Goal: Task Accomplishment & Management: Manage account settings

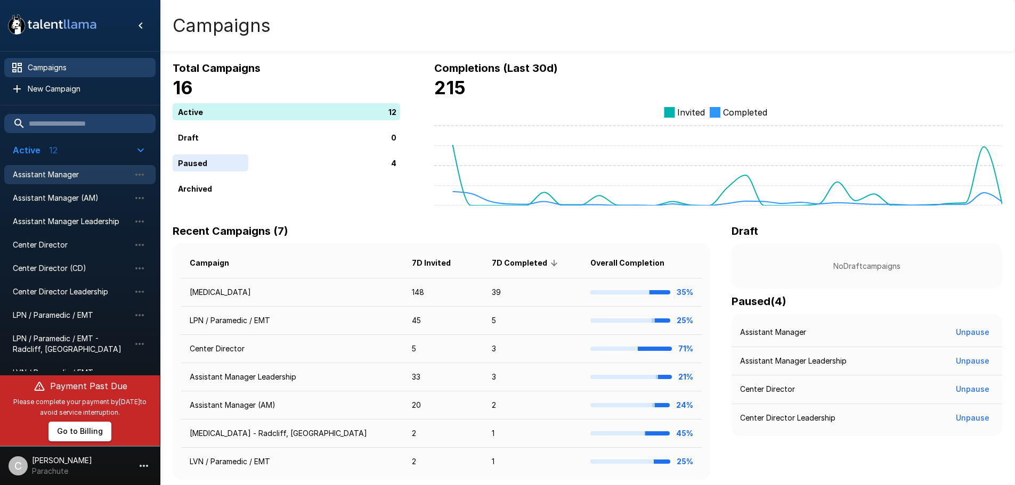
click at [74, 179] on span "Assistant Manager" at bounding box center [71, 174] width 117 height 11
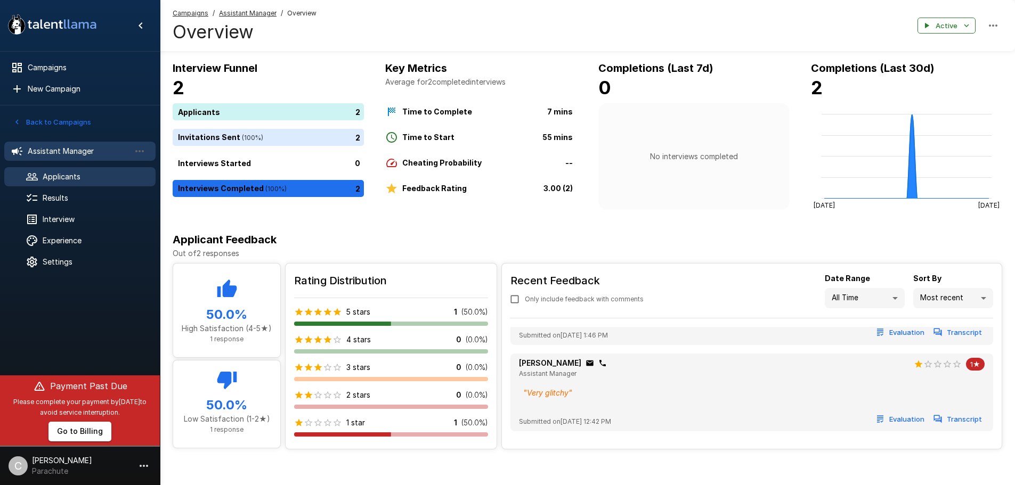
click at [59, 181] on span "Applicants" at bounding box center [95, 177] width 104 height 11
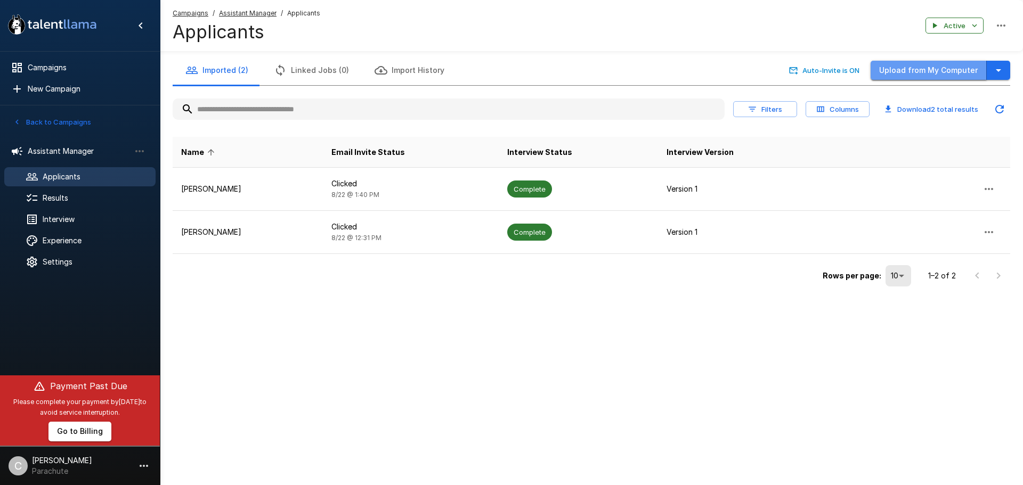
click at [941, 64] on button "Upload from My Computer" at bounding box center [929, 71] width 116 height 20
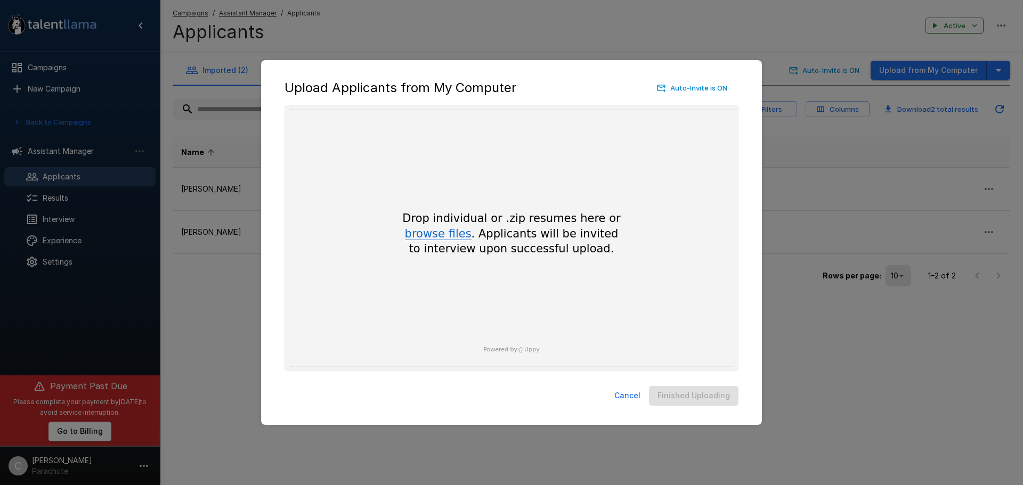
click at [445, 239] on button "browse files" at bounding box center [438, 235] width 67 height 12
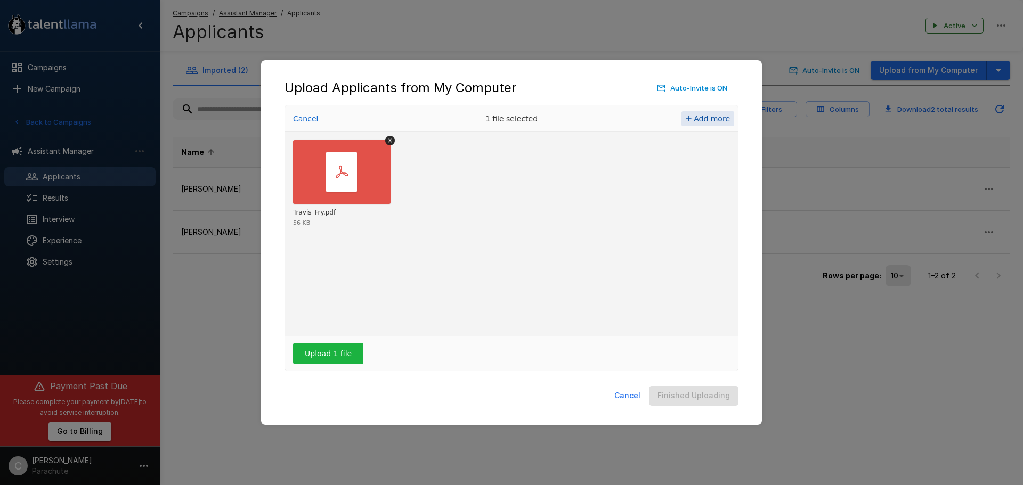
click at [716, 117] on span "Add more" at bounding box center [712, 119] width 36 height 9
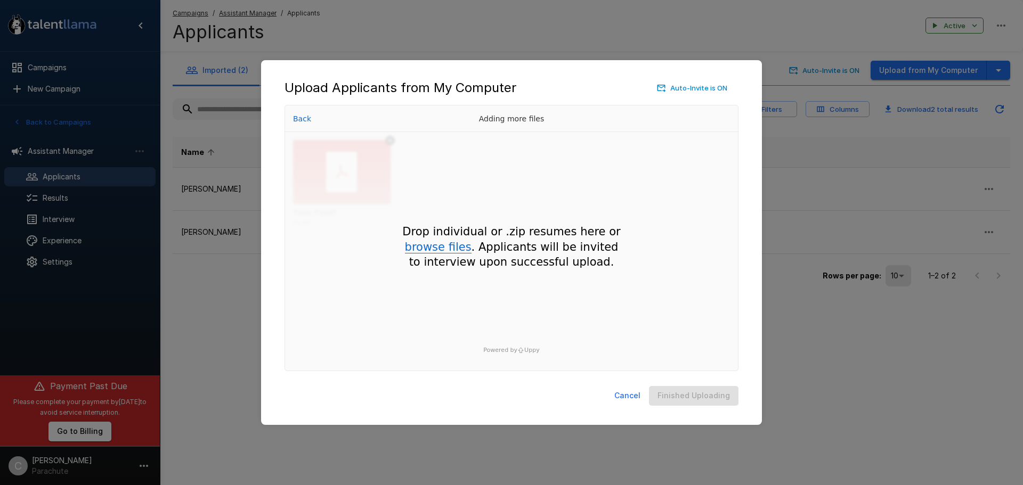
click at [440, 248] on button "browse files" at bounding box center [438, 248] width 67 height 12
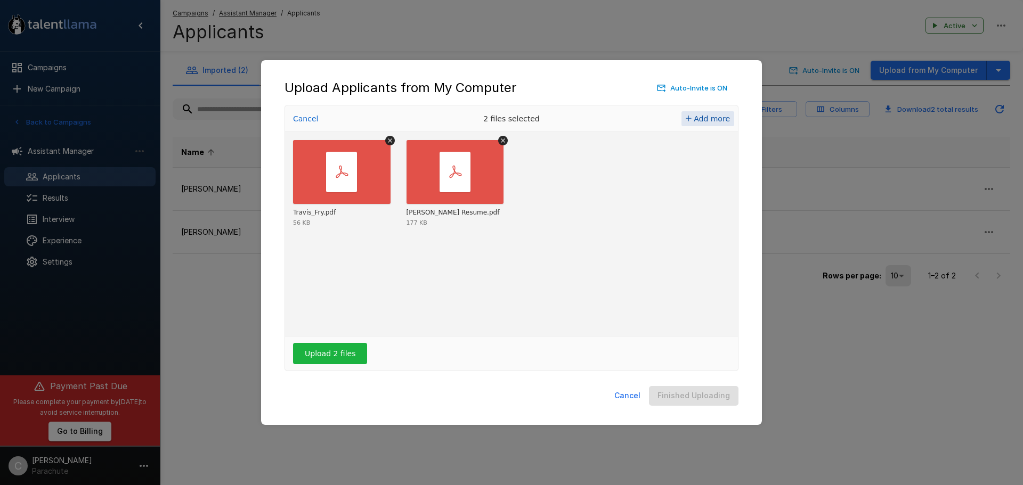
click at [704, 115] on span "Add more" at bounding box center [712, 119] width 36 height 9
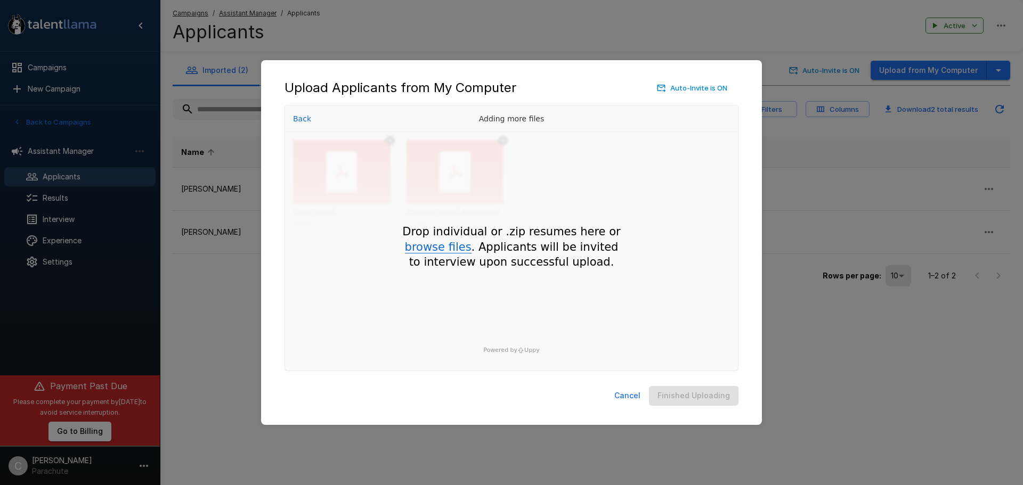
click at [441, 254] on button "browse files" at bounding box center [438, 248] width 67 height 12
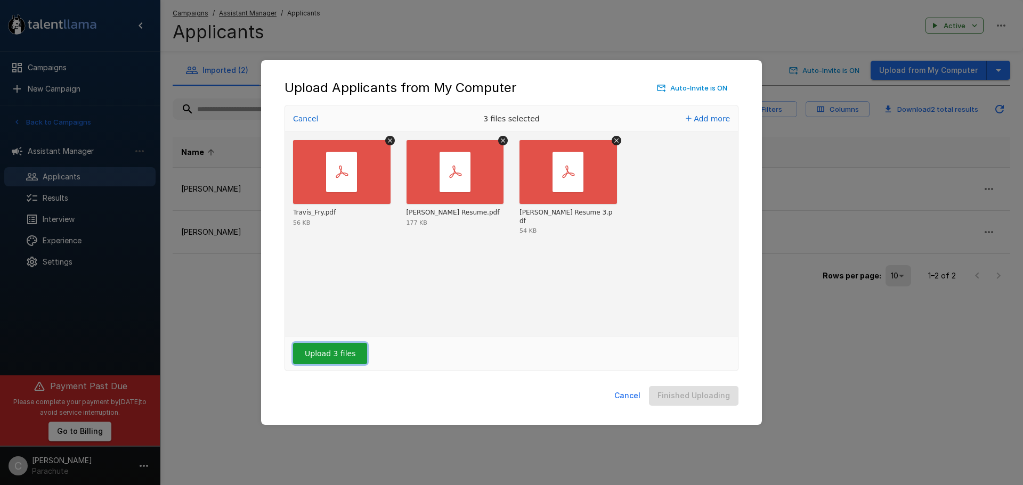
click at [324, 348] on button "Upload 3 files" at bounding box center [330, 353] width 74 height 21
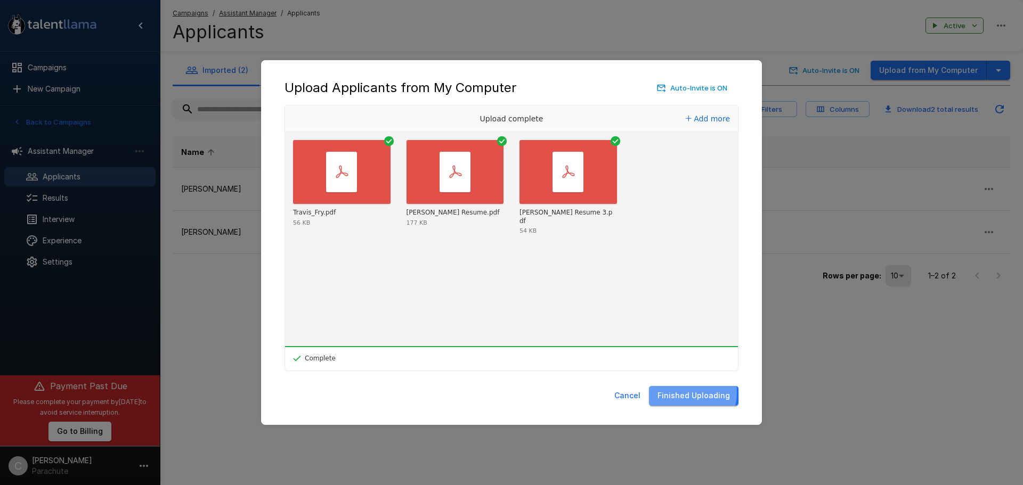
click at [676, 392] on button "Finished Uploading" at bounding box center [694, 396] width 90 height 20
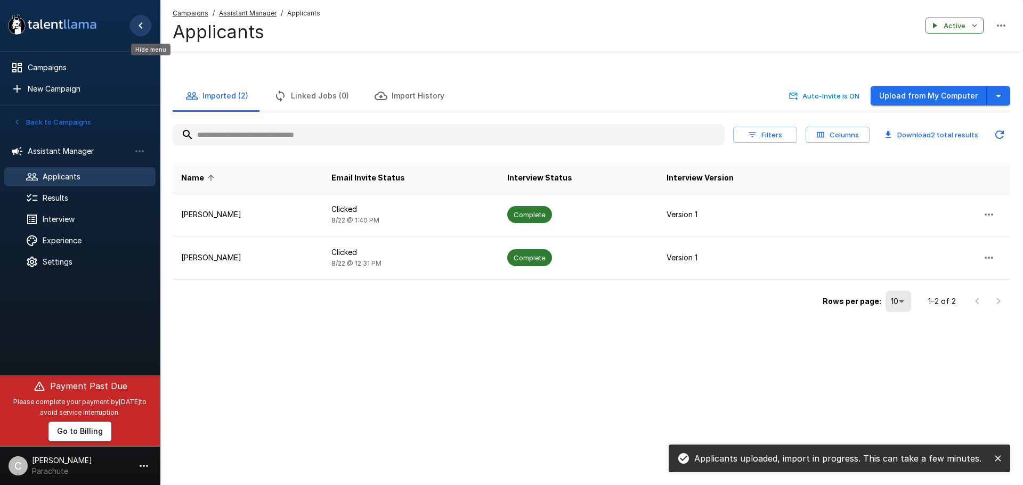
click at [137, 23] on icon "Hide menu" at bounding box center [140, 25] width 13 height 13
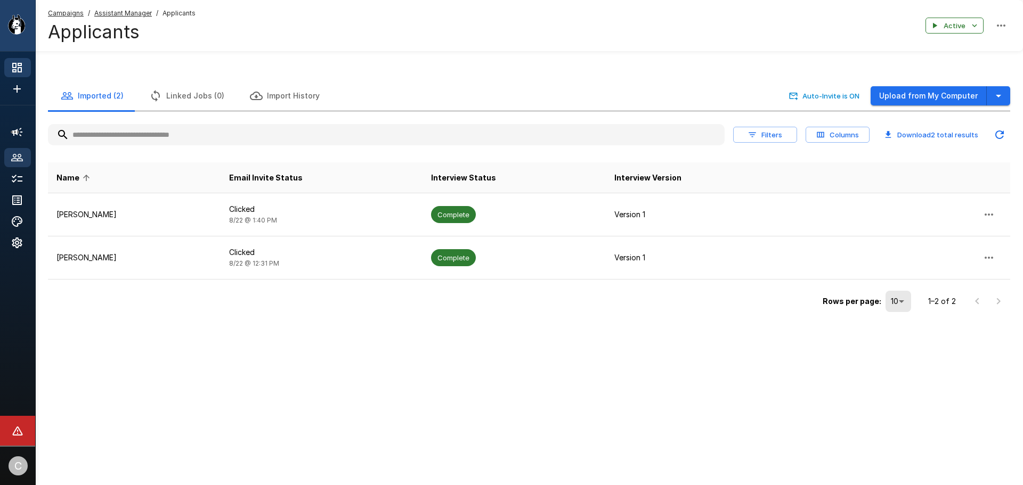
click at [18, 68] on icon at bounding box center [17, 68] width 10 height 10
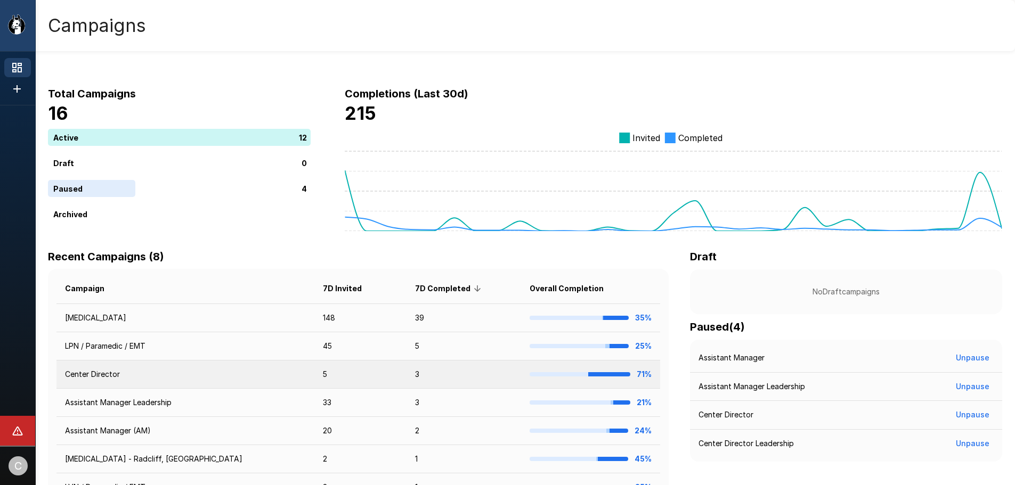
click at [87, 371] on td "Center Director" at bounding box center [185, 375] width 258 height 28
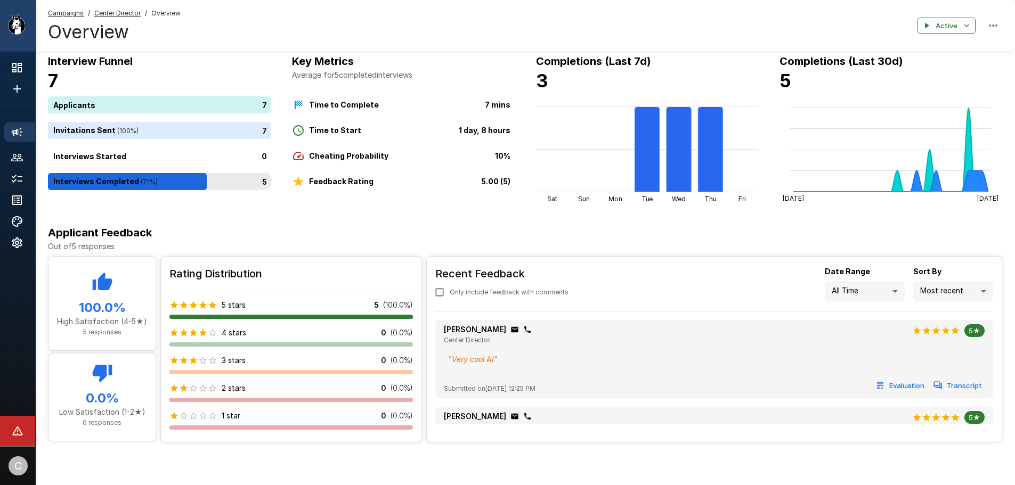
click at [76, 176] on div "5" at bounding box center [161, 181] width 227 height 17
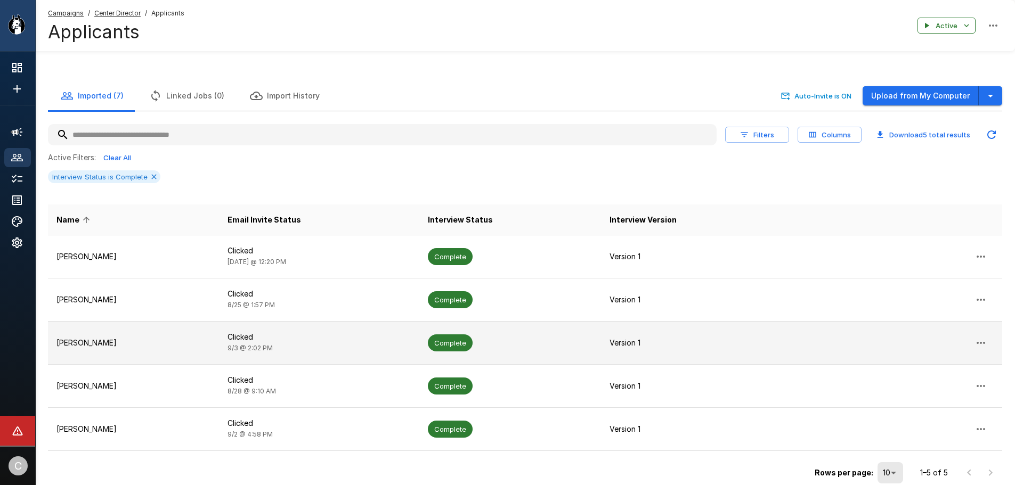
click at [88, 344] on p "[PERSON_NAME]" at bounding box center [133, 343] width 154 height 11
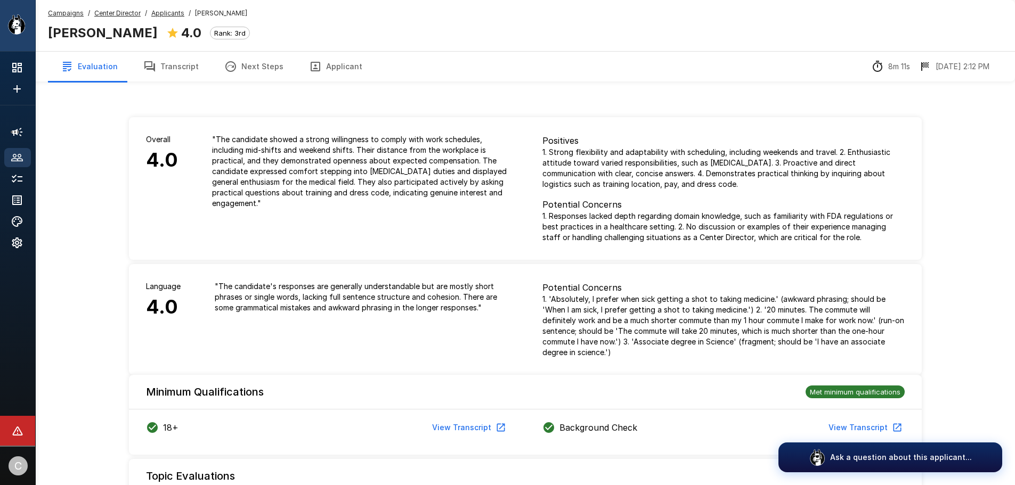
click at [186, 59] on button "Transcript" at bounding box center [171, 67] width 81 height 30
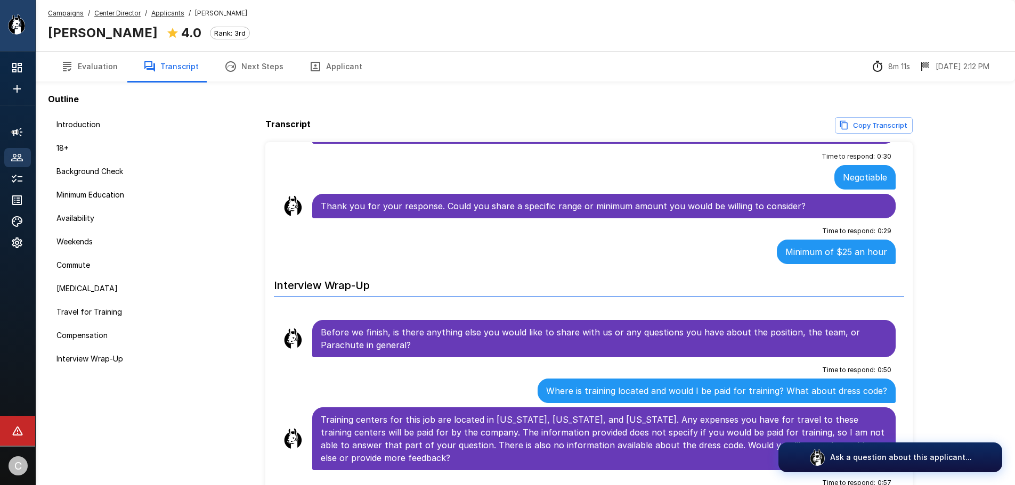
scroll to position [1409, 0]
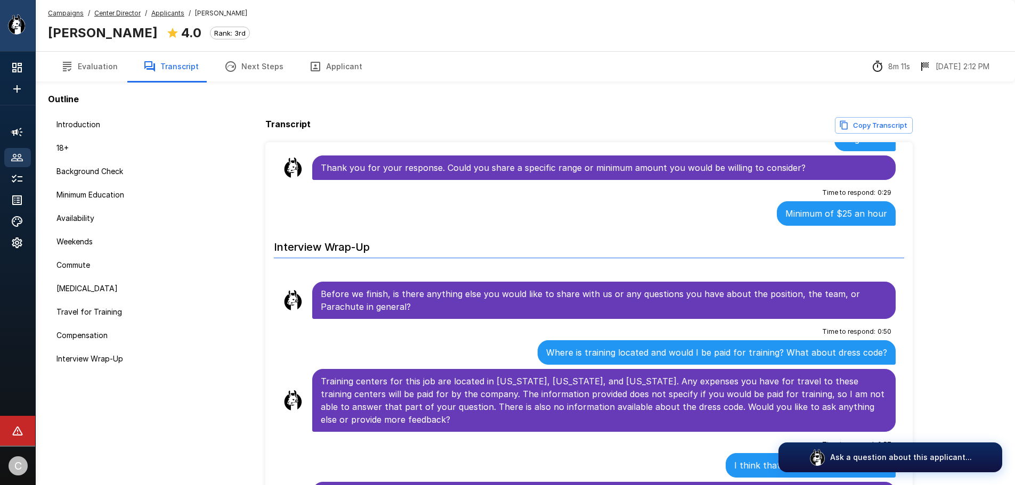
click at [165, 15] on u "Applicants" at bounding box center [167, 13] width 33 height 8
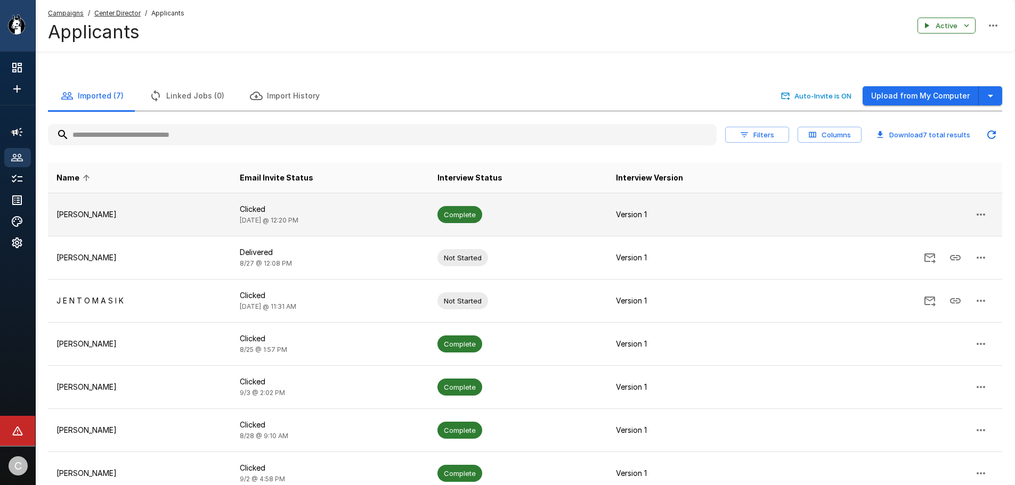
click at [86, 217] on p "[PERSON_NAME]" at bounding box center [139, 214] width 166 height 11
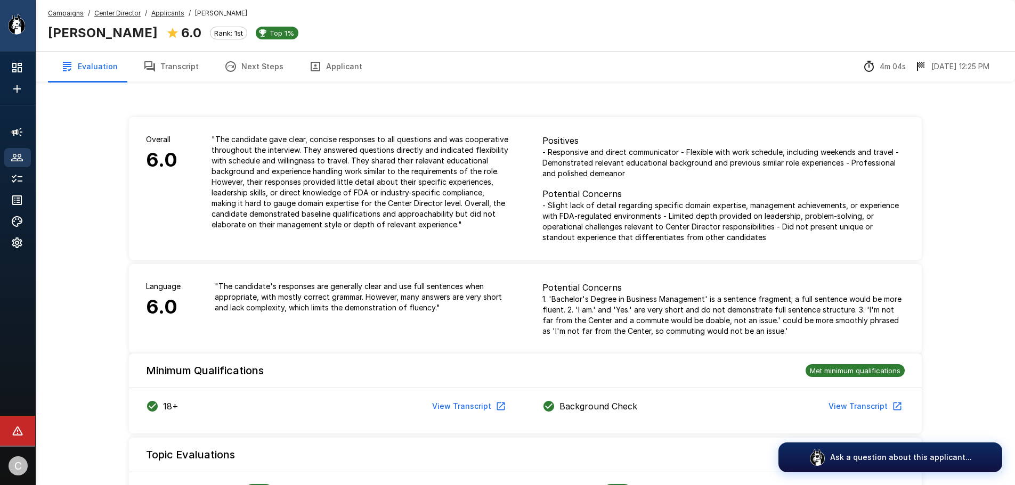
click at [185, 68] on button "Transcript" at bounding box center [171, 67] width 81 height 30
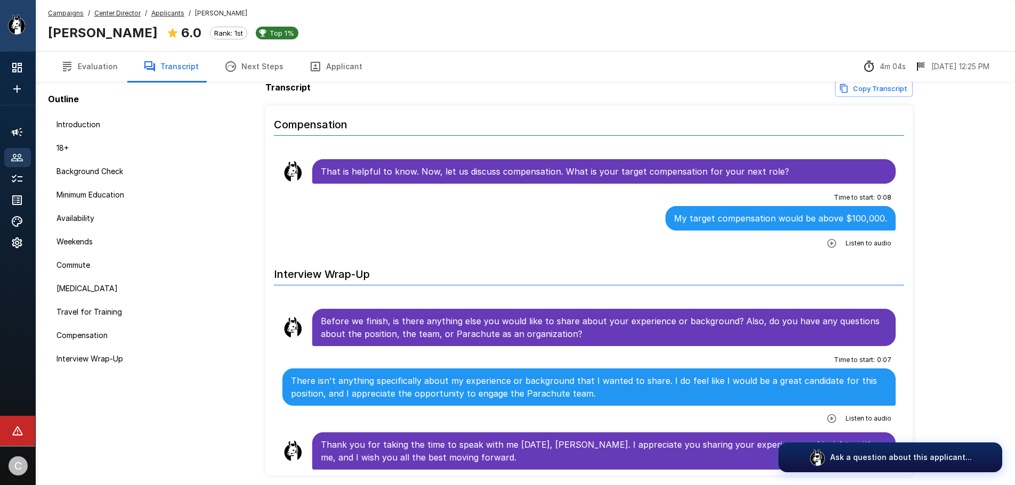
scroll to position [78, 0]
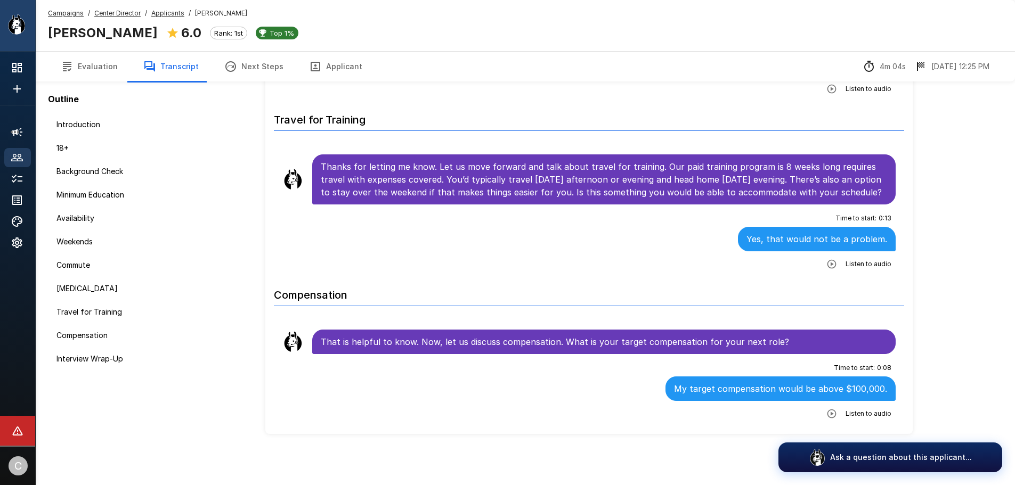
scroll to position [1280, 0]
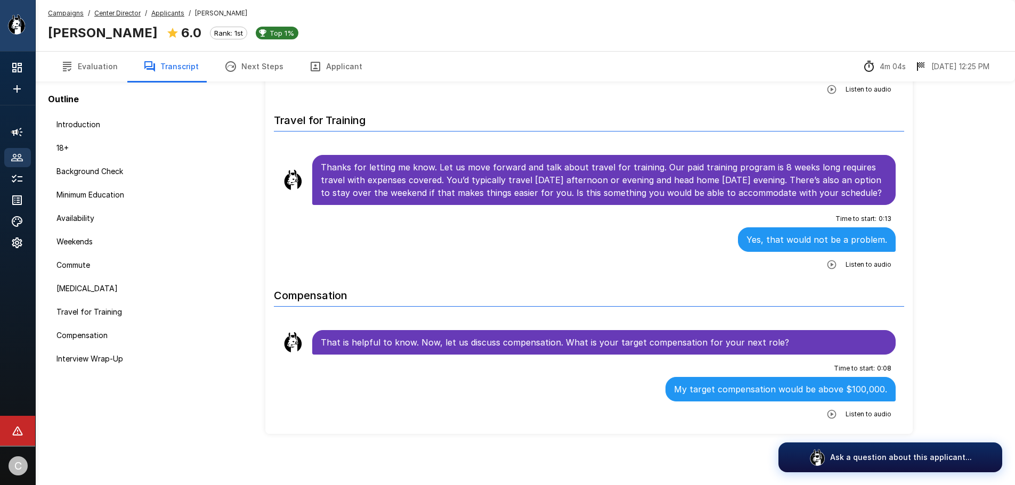
click at [162, 15] on u "Applicants" at bounding box center [167, 13] width 33 height 8
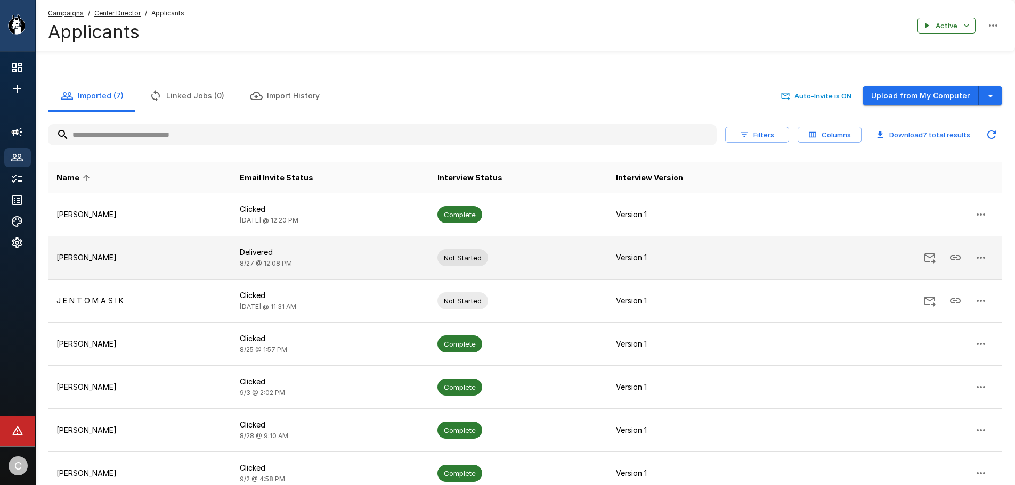
scroll to position [53, 0]
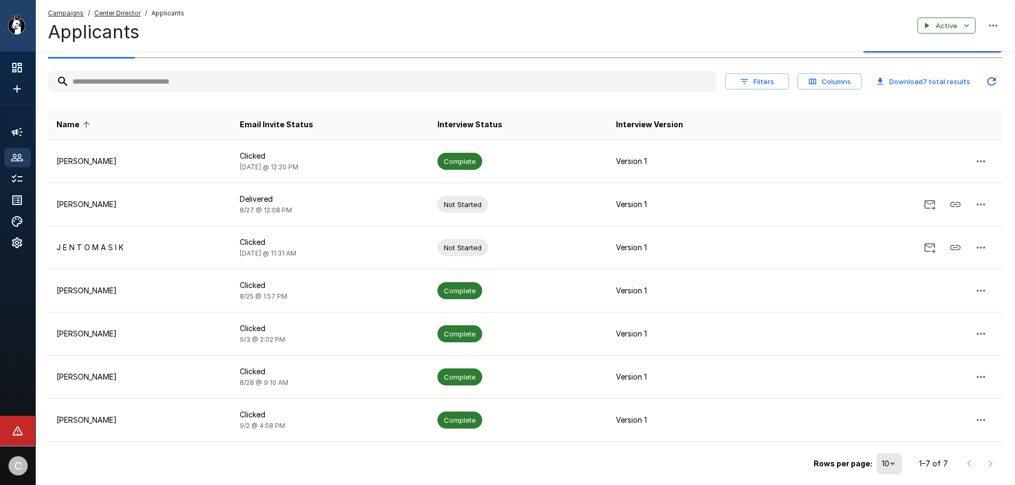
click at [91, 414] on td "[PERSON_NAME]" at bounding box center [139, 420] width 183 height 43
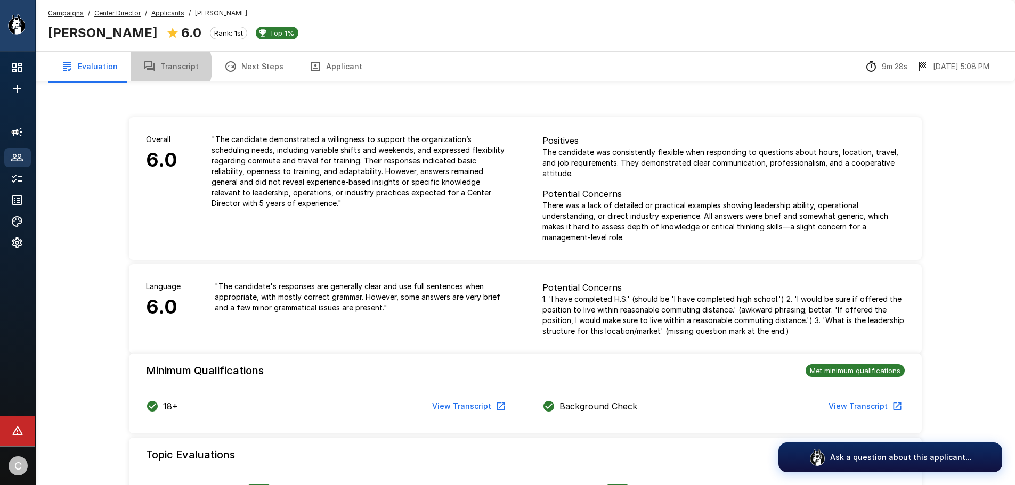
click at [164, 67] on button "Transcript" at bounding box center [171, 67] width 81 height 30
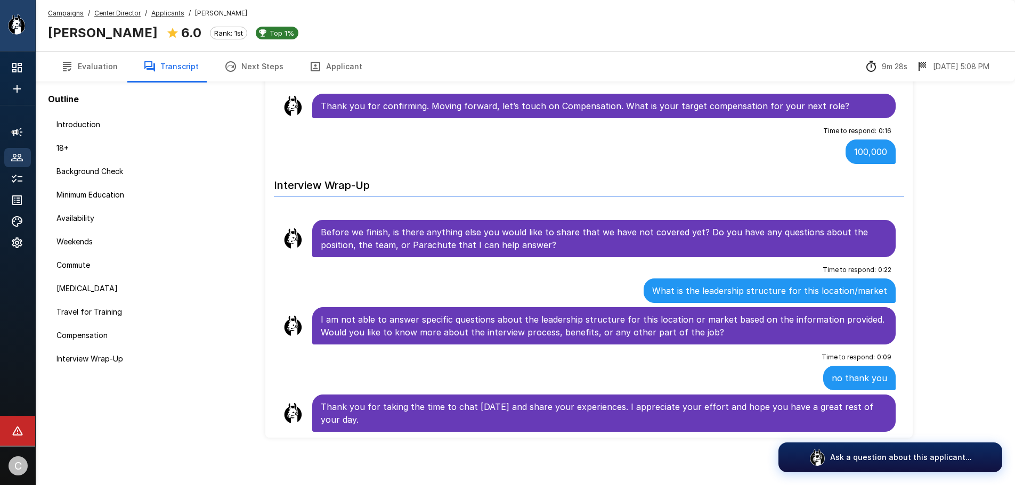
scroll to position [78, 0]
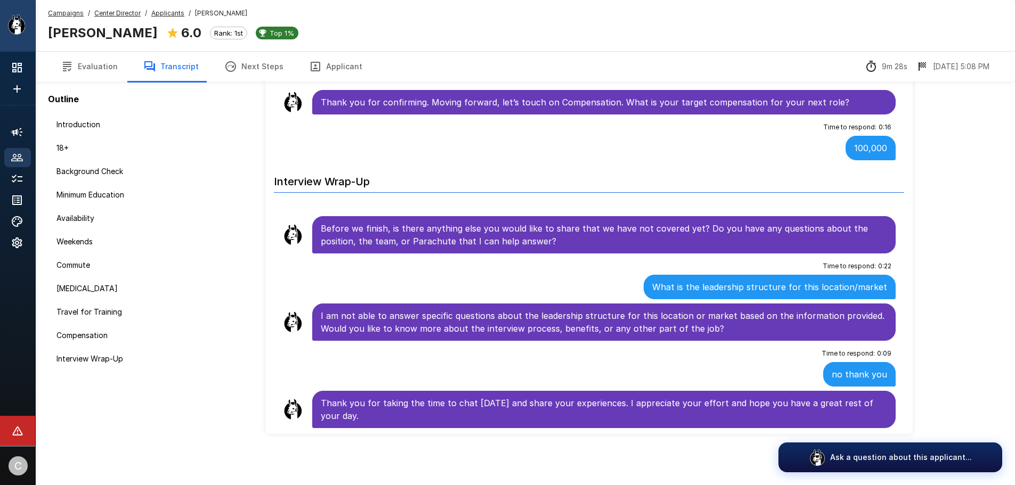
click at [158, 12] on u "Applicants" at bounding box center [167, 13] width 33 height 8
